Goal: Book appointment/travel/reservation

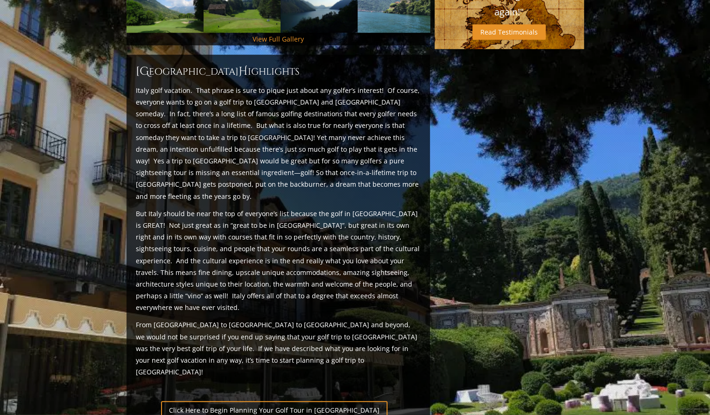
scroll to position [357, 0]
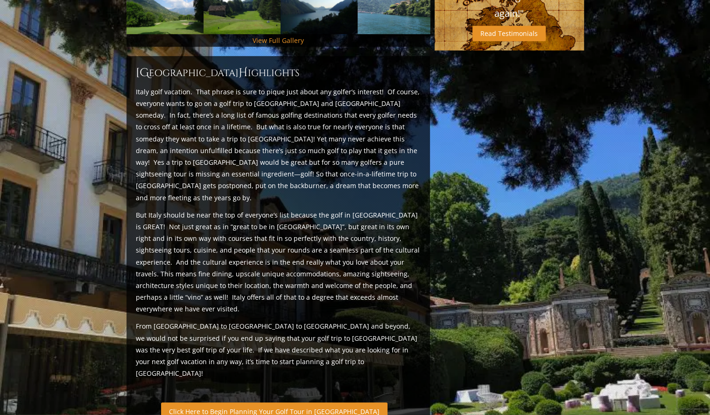
click at [280, 402] on link "Click Here to Begin Planning Your Golf Tour in [GEOGRAPHIC_DATA]" at bounding box center [274, 411] width 226 height 18
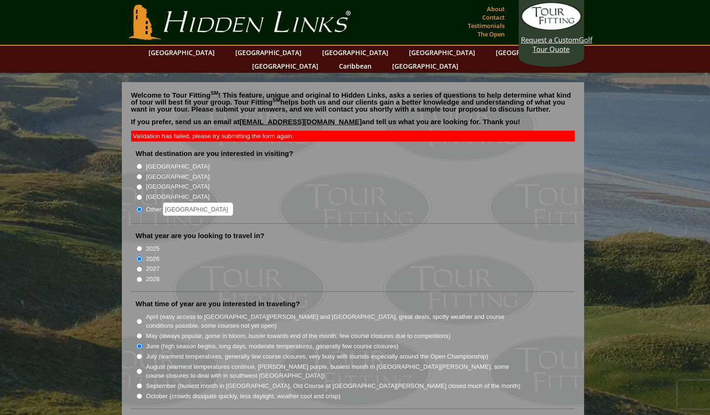
drag, startPoint x: 199, startPoint y: 196, endPoint x: 160, endPoint y: 191, distance: 39.5
click at [160, 203] on label "Other: italy" at bounding box center [189, 209] width 87 height 13
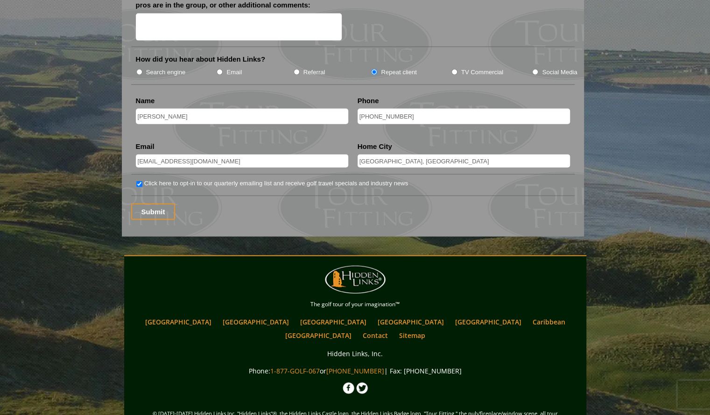
scroll to position [1241, 0]
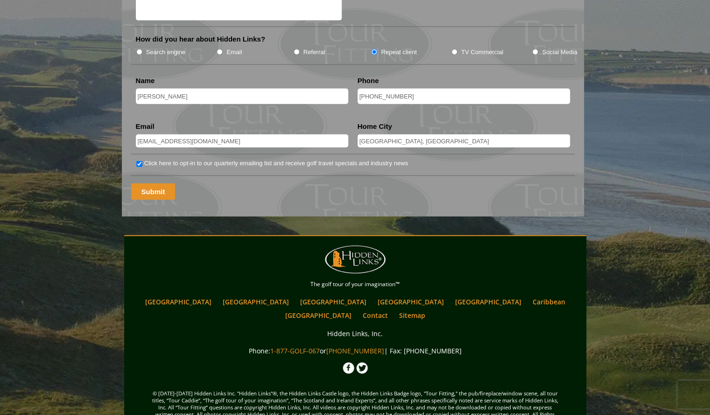
type input "[GEOGRAPHIC_DATA]"
click at [149, 183] on input "Submit" at bounding box center [153, 191] width 44 height 16
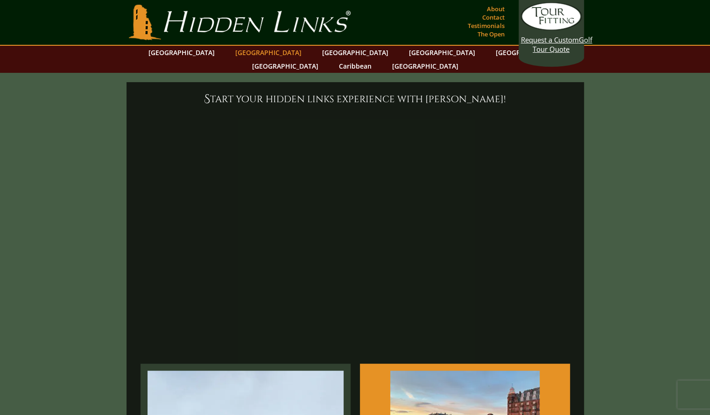
click at [250, 52] on link "[GEOGRAPHIC_DATA]" at bounding box center [269, 53] width 76 height 14
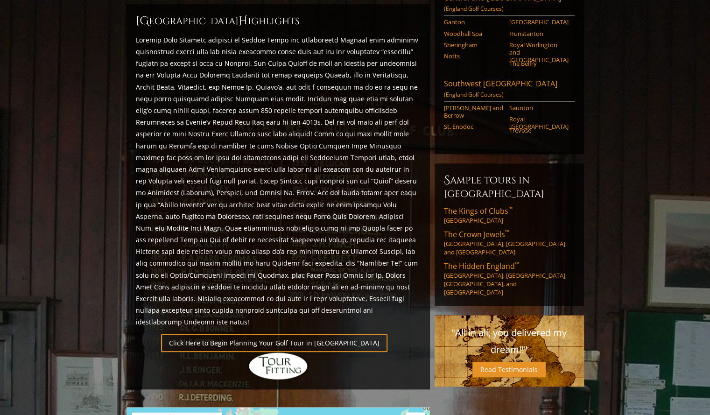
scroll to position [408, 0]
